Goal: Transaction & Acquisition: Purchase product/service

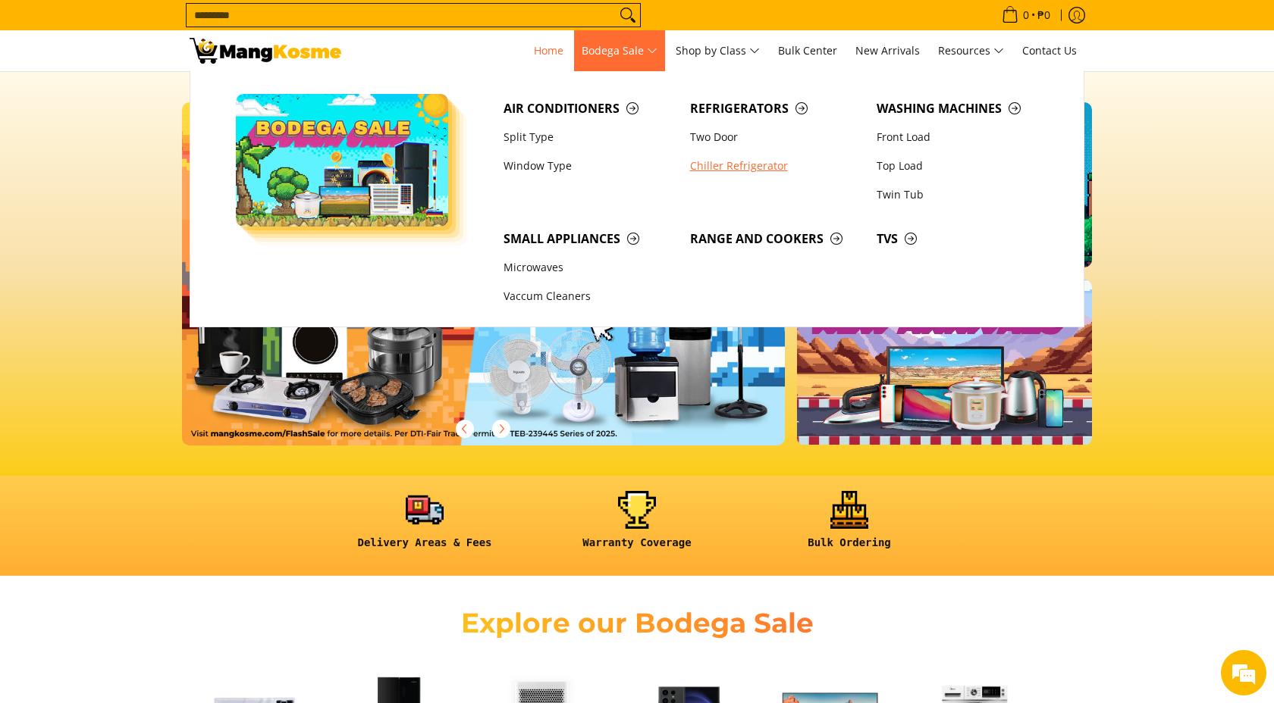
click at [709, 164] on link "Chiller Refrigerator" at bounding box center [775, 166] width 186 height 29
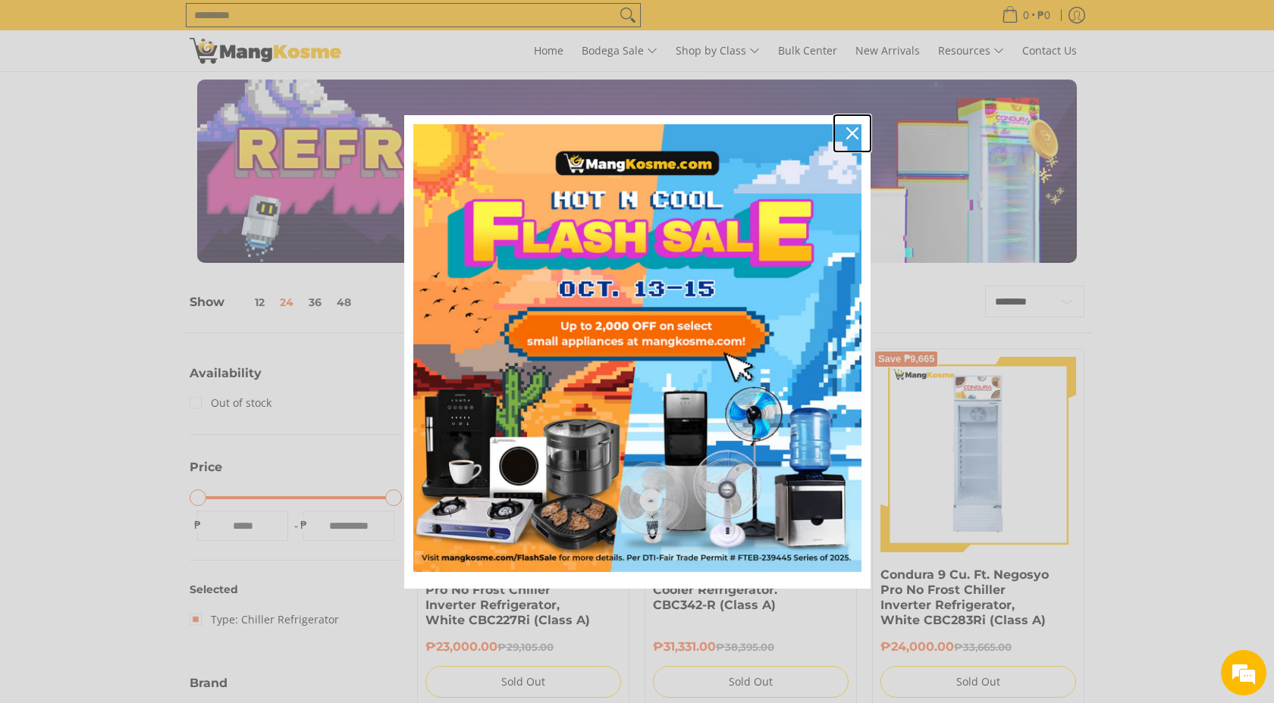
click at [851, 132] on icon "close icon" at bounding box center [852, 133] width 12 height 12
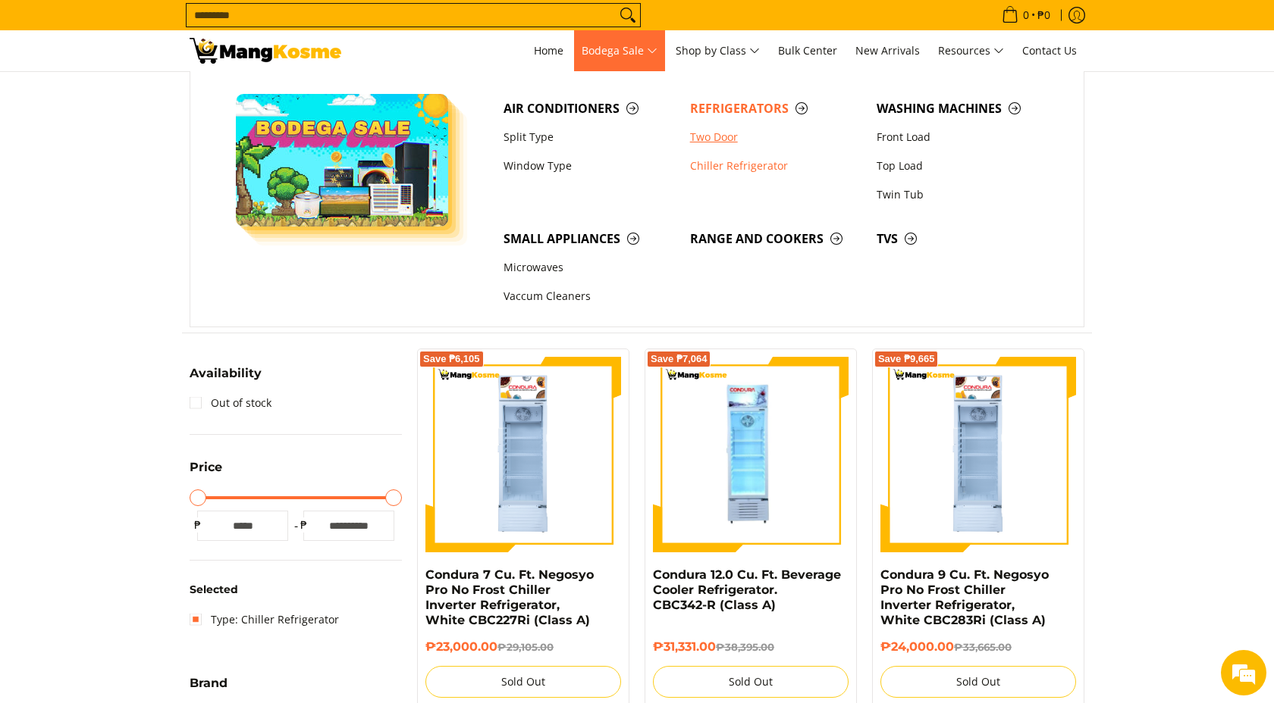
click at [719, 139] on link "Two Door" at bounding box center [775, 137] width 186 height 29
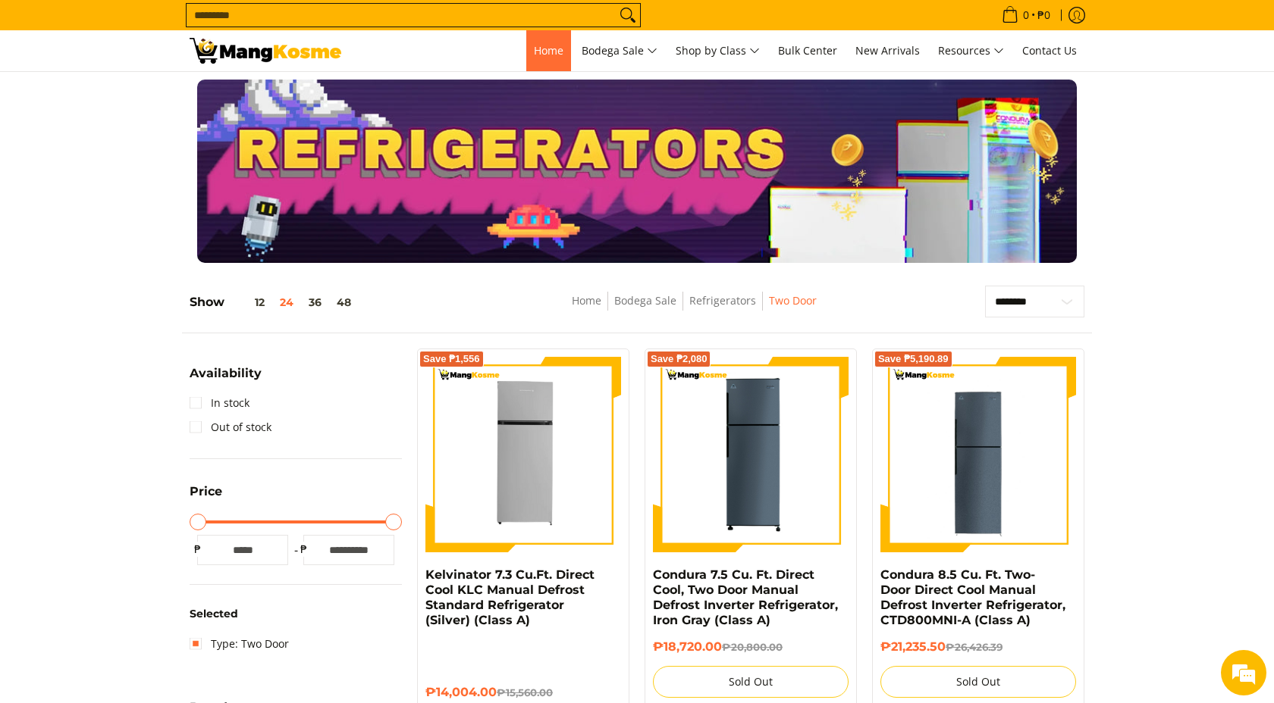
click at [534, 45] on span "Home" at bounding box center [549, 50] width 30 height 14
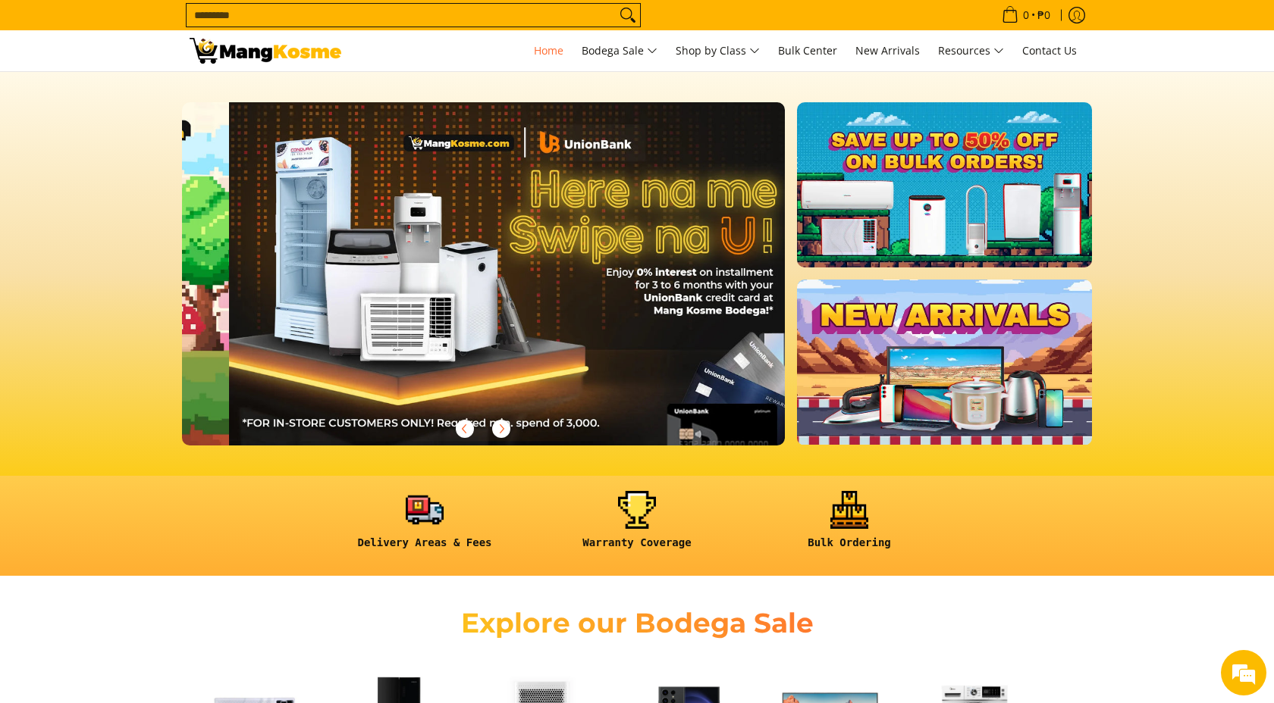
scroll to position [0, 1205]
